Goal: Task Accomplishment & Management: Manage account settings

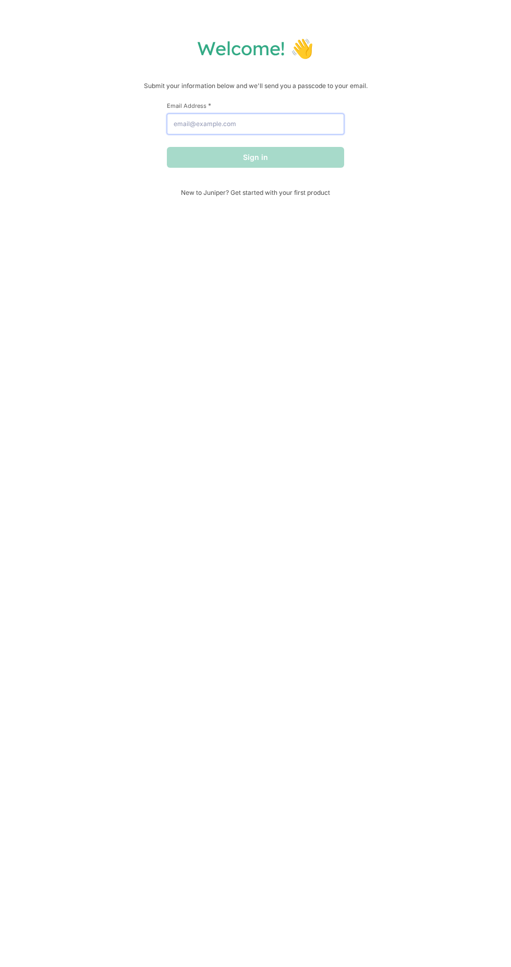
click at [284, 126] on input "Email Address *" at bounding box center [255, 124] width 177 height 21
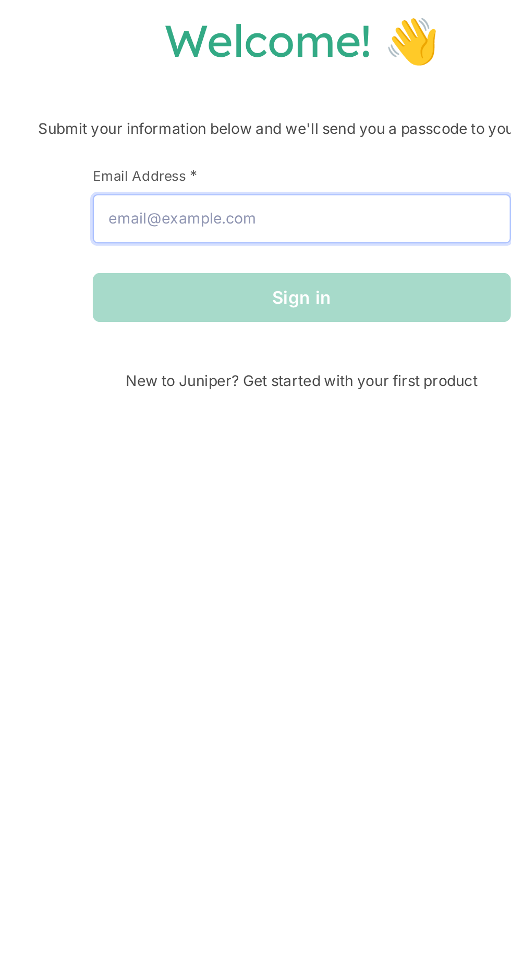
type input "[EMAIL_ADDRESS][DOMAIN_NAME]"
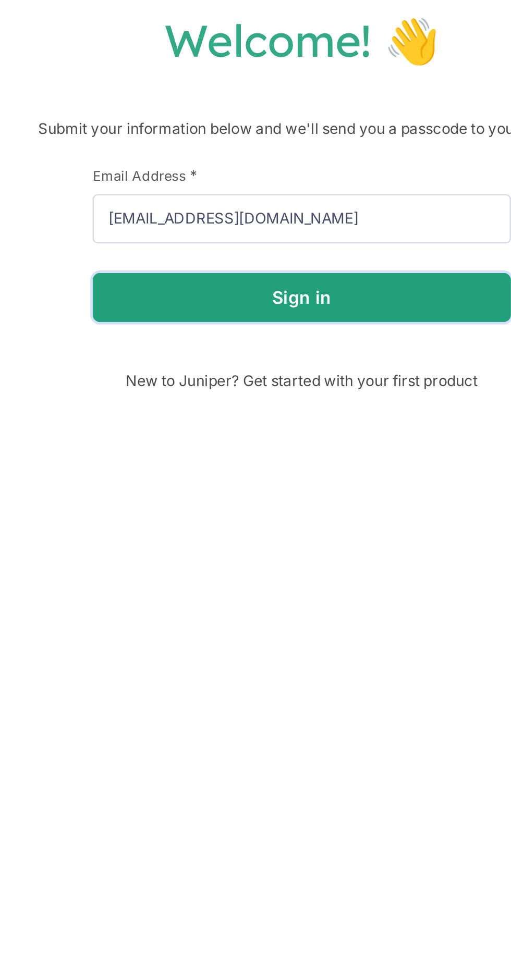
click at [283, 161] on button "Sign in" at bounding box center [255, 157] width 177 height 21
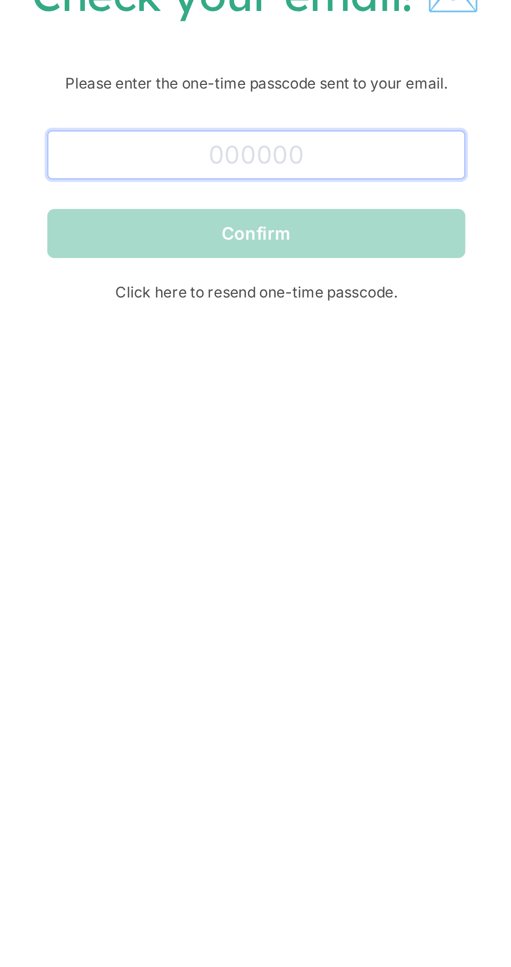
click at [277, 110] on input "text" at bounding box center [255, 116] width 177 height 21
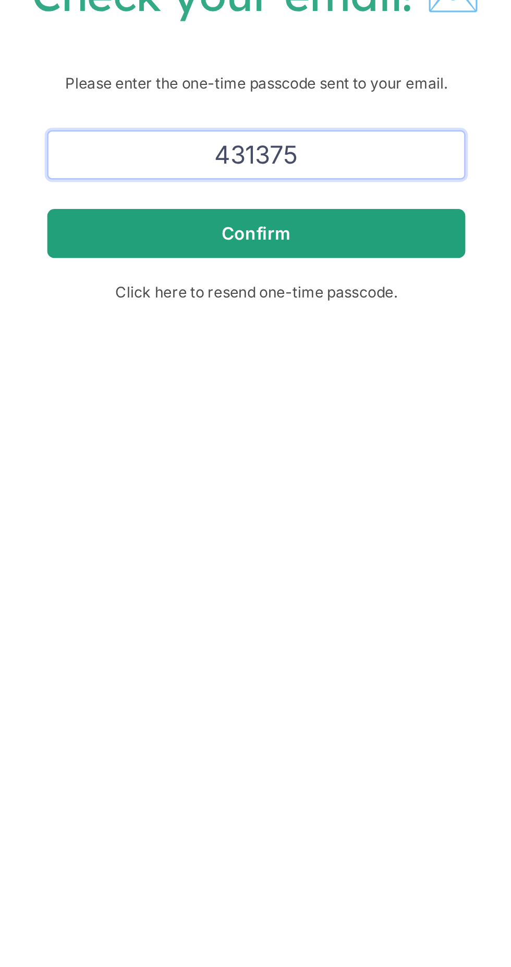
type input "431375"
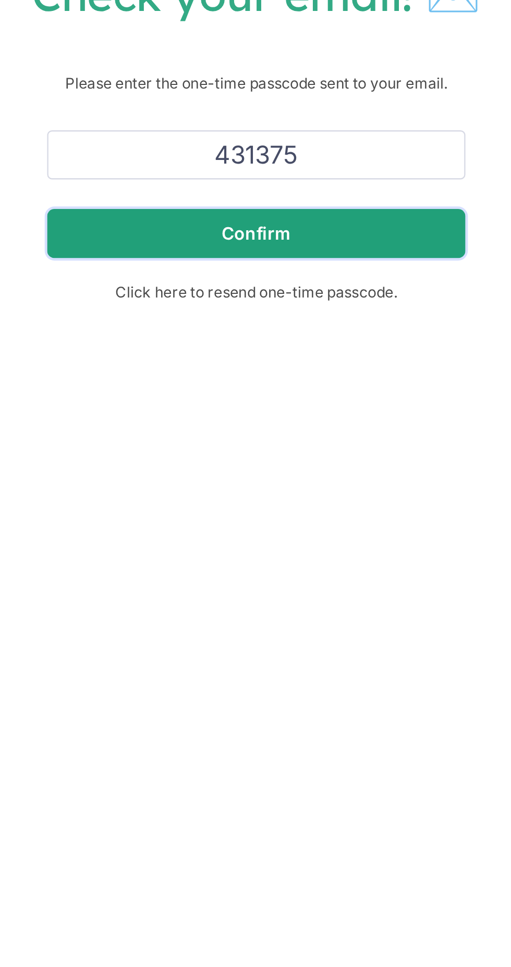
click at [292, 149] on button "Confirm" at bounding box center [255, 149] width 177 height 21
